Goal: Task Accomplishment & Management: Complete application form

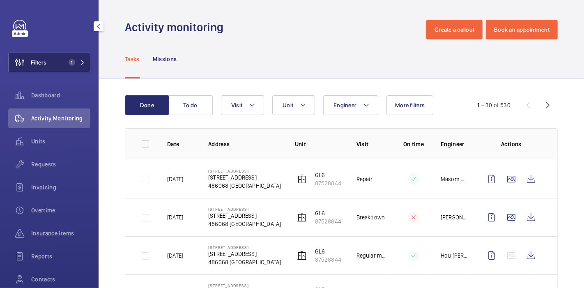
click at [62, 55] on button "Filters 1" at bounding box center [49, 63] width 82 height 20
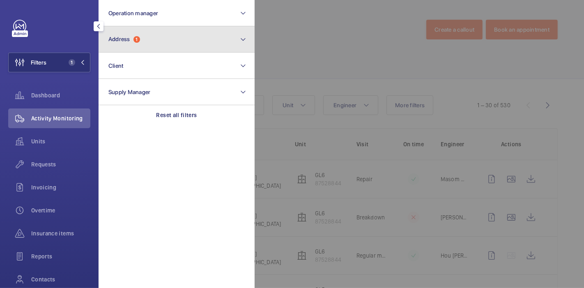
click at [121, 41] on span "Address" at bounding box center [119, 39] width 22 height 7
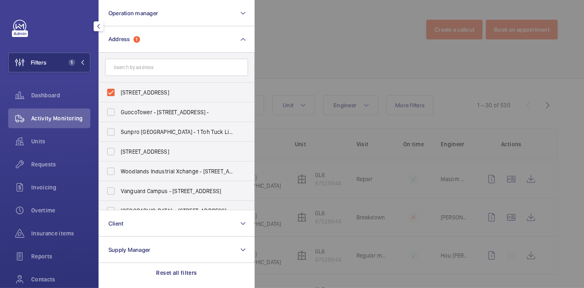
click at [115, 92] on label "15 Changi South Street 2 - 15 Changi South Street 2, SINGAPORE 486068" at bounding box center [170, 93] width 143 height 20
click at [115, 92] on input "15 Changi South Street 2 - 15 Changi South Street 2, SINGAPORE 486068" at bounding box center [111, 92] width 16 height 16
checkbox input "false"
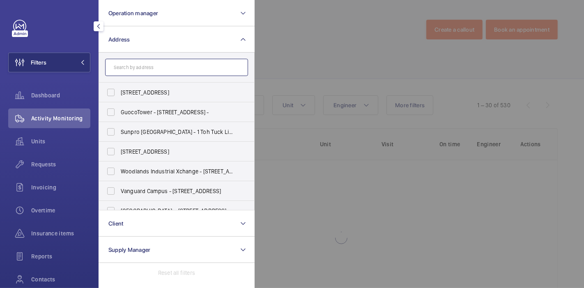
click at [132, 64] on input "text" at bounding box center [176, 67] width 143 height 17
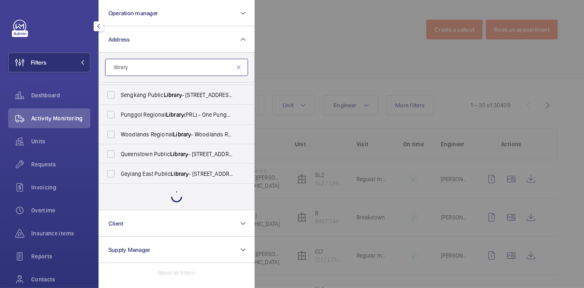
scroll to position [306, 0]
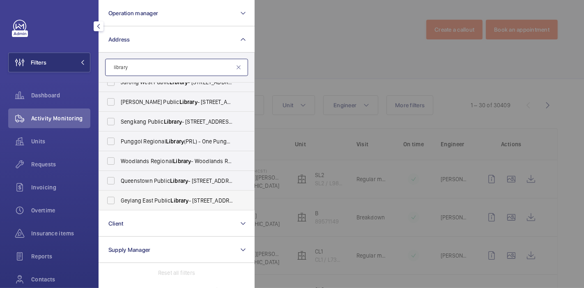
type input "library"
click at [120, 201] on label "Geylang East Public Library - 50 Geylang East Ave 1, SINGAPORE 389777" at bounding box center [170, 201] width 143 height 20
click at [119, 201] on input "Geylang East Public Library - 50 Geylang East Ave 1, SINGAPORE 389777" at bounding box center [111, 200] width 16 height 16
checkbox input "true"
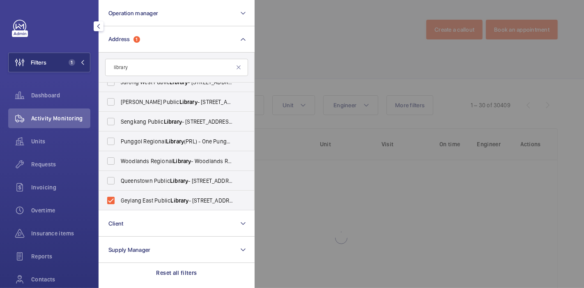
click at [311, 76] on div at bounding box center [547, 144] width 584 height 288
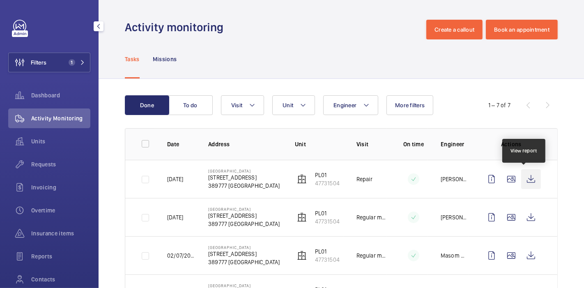
click at [523, 174] on wm-front-icon-button at bounding box center [531, 179] width 20 height 20
click at [527, 176] on wm-front-icon-button at bounding box center [531, 179] width 20 height 20
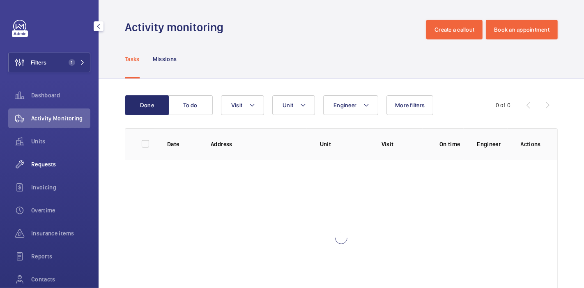
click at [47, 160] on span "Requests" at bounding box center [60, 164] width 59 height 8
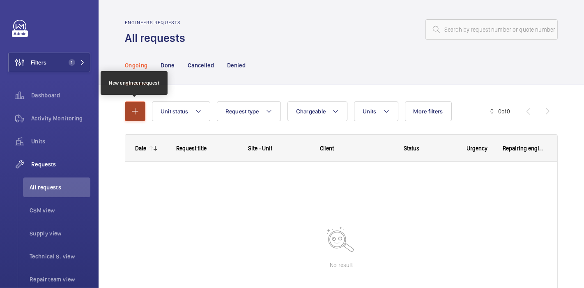
click at [137, 108] on mat-icon "button" at bounding box center [135, 111] width 10 height 10
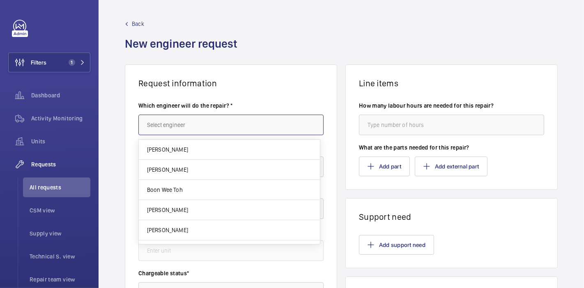
click at [173, 125] on input "text" at bounding box center [230, 125] width 185 height 21
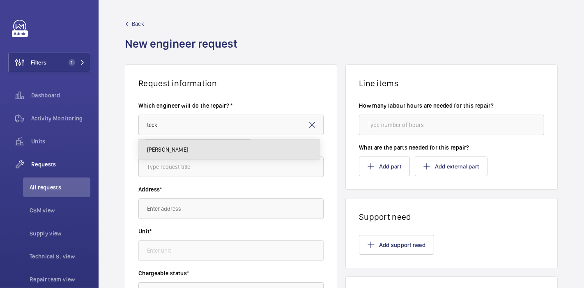
click at [181, 154] on mat-option "[PERSON_NAME]" at bounding box center [229, 150] width 181 height 20
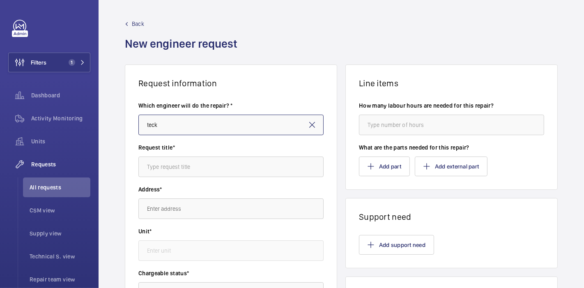
type input "[PERSON_NAME]"
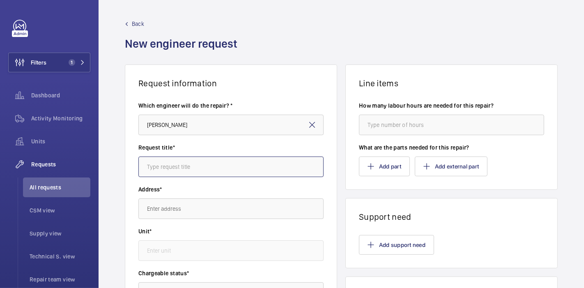
click at [186, 162] on input "text" at bounding box center [230, 167] width 185 height 21
type input "Thomson Grand : Light"
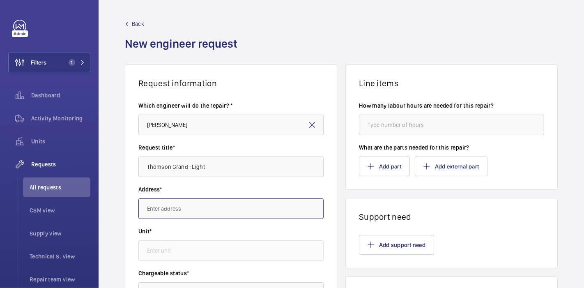
click at [180, 207] on input "text" at bounding box center [230, 208] width 185 height 21
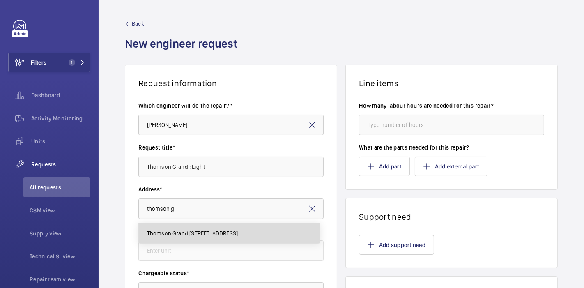
click at [206, 228] on mat-option "Thomson Grand [STREET_ADDRESS]" at bounding box center [229, 234] width 181 height 20
type input "Thomson Grand [STREET_ADDRESS]"
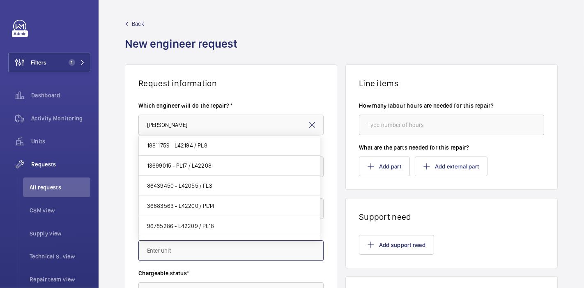
click at [194, 247] on input "text" at bounding box center [230, 250] width 185 height 21
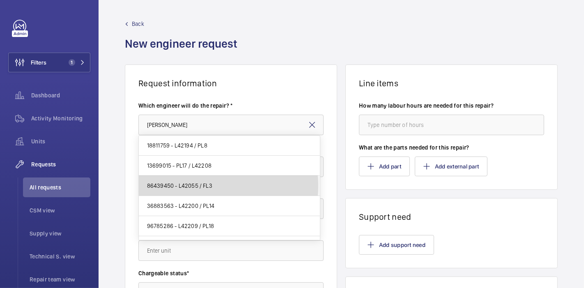
click at [206, 186] on span "86439450 - L42055 / FL3" at bounding box center [179, 186] width 65 height 8
type input "86439450 - L42055 / FL3"
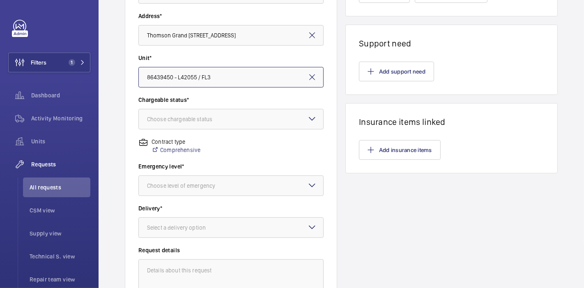
scroll to position [174, 0]
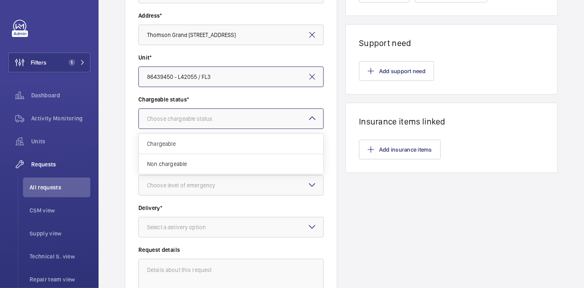
click at [230, 113] on div at bounding box center [231, 119] width 184 height 20
click at [216, 160] on span "Non chargeable" at bounding box center [231, 164] width 168 height 8
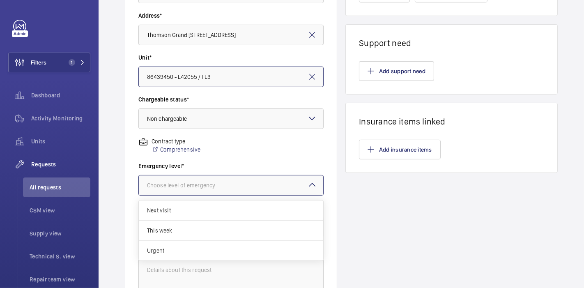
click at [219, 186] on div "Choose level of emergency" at bounding box center [191, 185] width 89 height 8
click at [210, 233] on span "This week" at bounding box center [231, 230] width 168 height 8
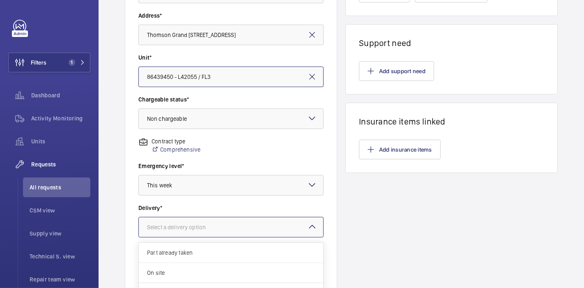
click at [210, 233] on div at bounding box center [231, 227] width 184 height 20
click at [207, 256] on span "Part already taken" at bounding box center [231, 253] width 168 height 8
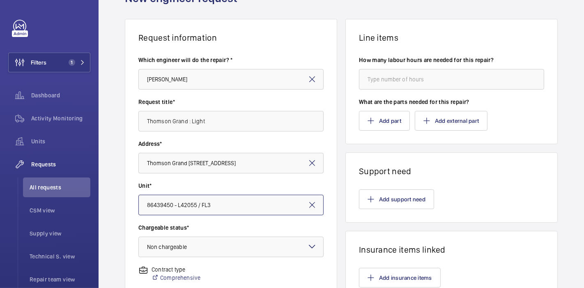
scroll to position [45, 0]
click at [370, 80] on input "number" at bounding box center [451, 79] width 185 height 21
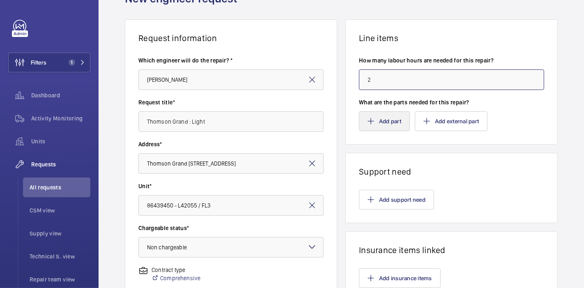
type input "2"
click at [381, 111] on button "Add part" at bounding box center [384, 121] width 51 height 20
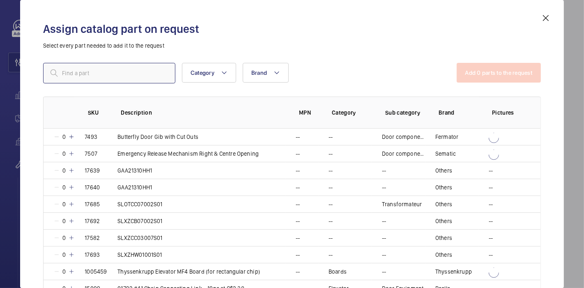
click at [155, 70] on input "text" at bounding box center [109, 73] width 132 height 21
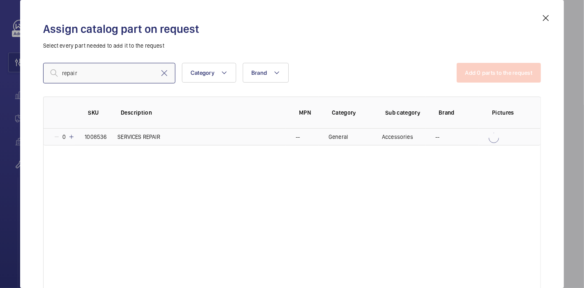
type input "repair"
click at [71, 140] on mat-icon at bounding box center [71, 137] width 7 height 7
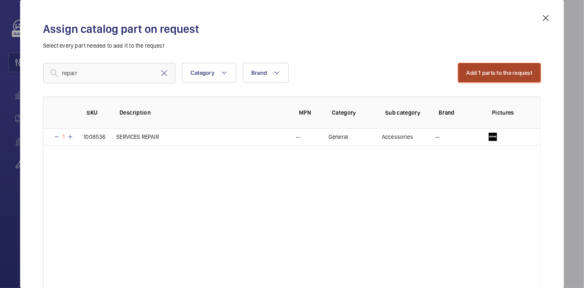
click at [469, 66] on button "Add 1 parts to the request" at bounding box center [499, 73] width 83 height 20
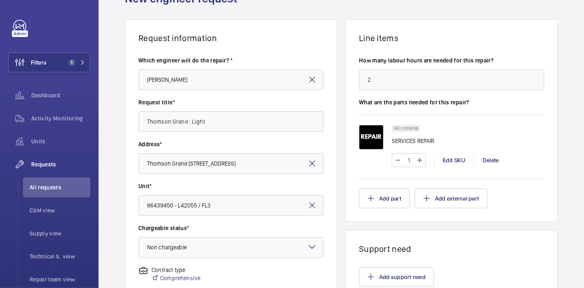
scroll to position [272, 0]
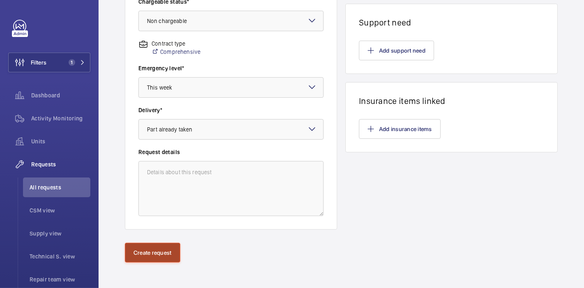
click at [143, 249] on button "Create request" at bounding box center [152, 253] width 55 height 20
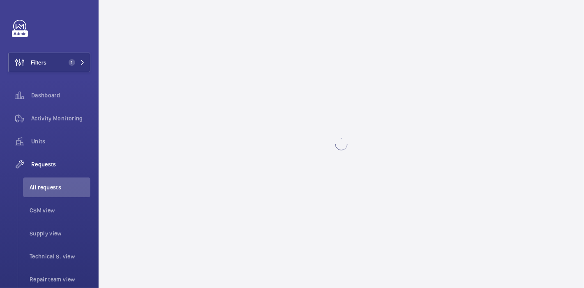
scroll to position [0, 0]
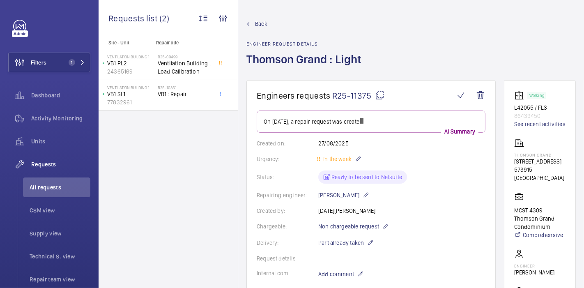
click at [377, 90] on mat-icon at bounding box center [380, 95] width 10 height 10
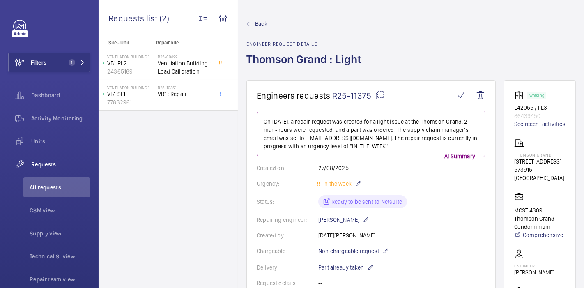
click at [254, 21] on link "Back" at bounding box center [307, 24] width 120 height 8
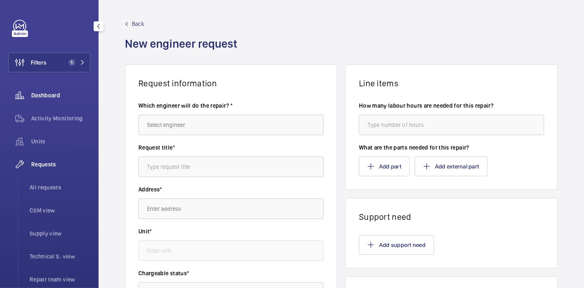
click at [62, 98] on span "Dashboard" at bounding box center [60, 95] width 59 height 8
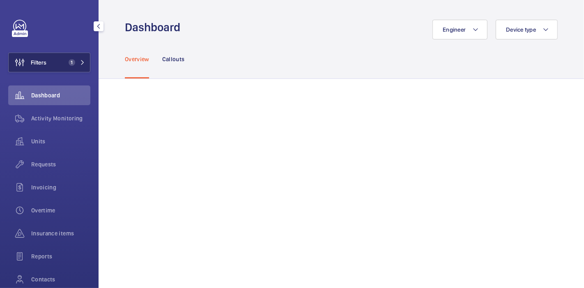
click at [66, 69] on button "Filters 1" at bounding box center [49, 63] width 82 height 20
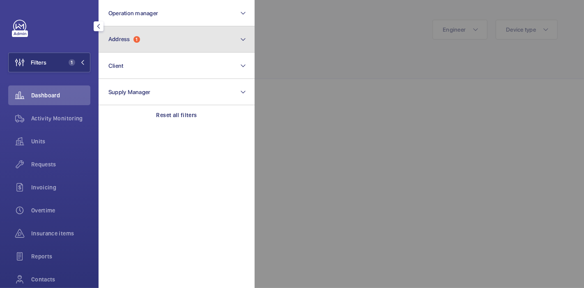
click at [162, 50] on button "Address 1" at bounding box center [177, 39] width 156 height 26
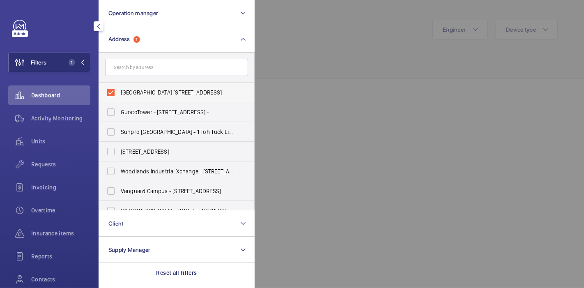
click at [106, 89] on label "[GEOGRAPHIC_DATA] [STREET_ADDRESS]" at bounding box center [170, 93] width 143 height 20
click at [106, 89] on input "[GEOGRAPHIC_DATA] [STREET_ADDRESS]" at bounding box center [111, 92] width 16 height 16
checkbox input "false"
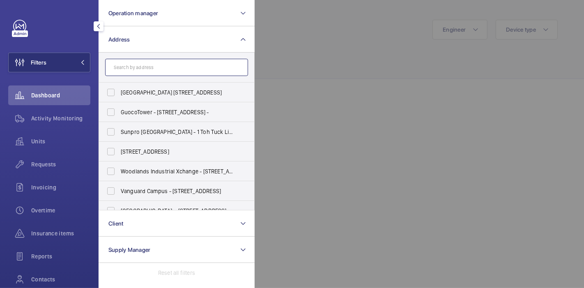
click at [139, 63] on input "text" at bounding box center [176, 67] width 143 height 17
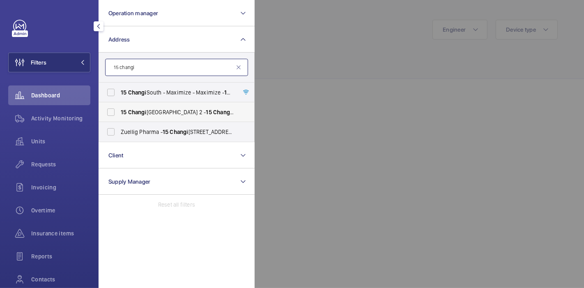
type input "15 changi"
click at [148, 108] on span "[STREET_ADDRESS]" at bounding box center [177, 112] width 113 height 8
click at [119, 108] on input "[STREET_ADDRESS]" at bounding box center [111, 112] width 16 height 16
checkbox input "true"
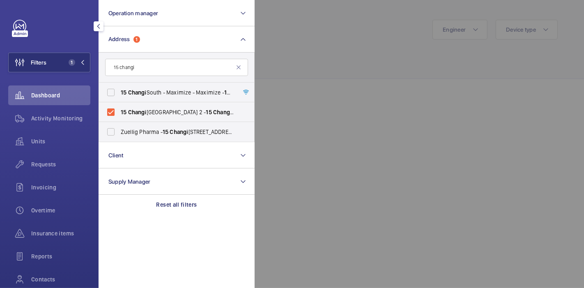
click at [263, 53] on div at bounding box center [547, 144] width 584 height 288
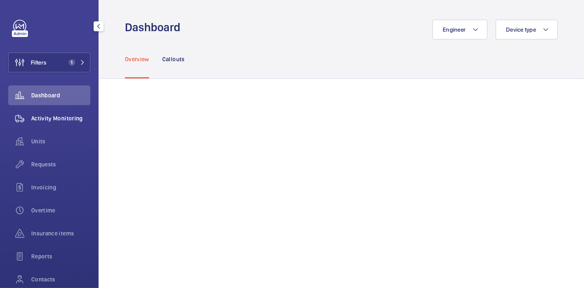
click at [69, 116] on span "Activity Monitoring" at bounding box center [60, 118] width 59 height 8
